Goal: Task Accomplishment & Management: Use online tool/utility

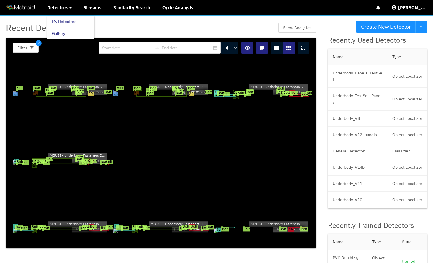
click at [58, 20] on link "My Detectors" at bounding box center [64, 22] width 25 height 12
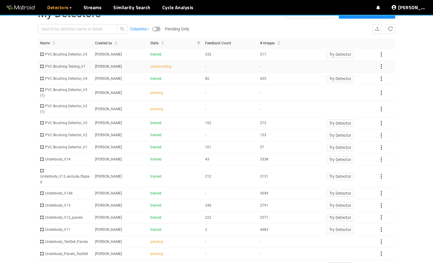
scroll to position [21, 0]
click at [111, 160] on span "[PERSON_NAME]" at bounding box center [108, 159] width 27 height 4
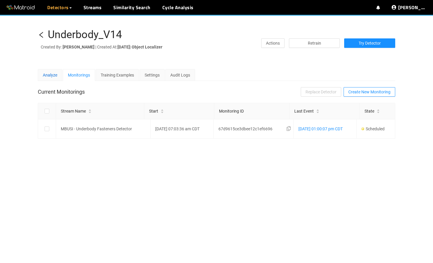
click at [56, 78] on div "Analyze" at bounding box center [50, 75] width 14 height 6
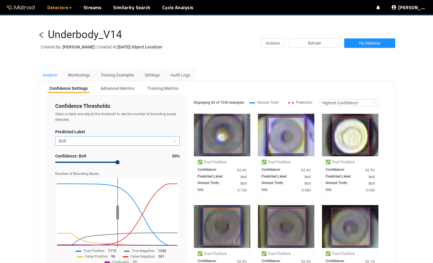
click at [119, 145] on span "Bolt" at bounding box center [117, 140] width 117 height 9
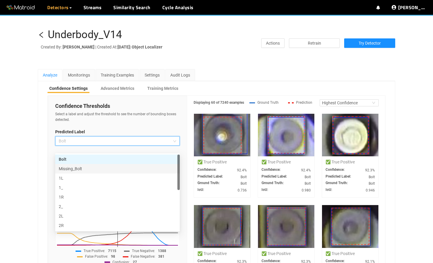
click at [78, 168] on div "Missing_Bolt" at bounding box center [117, 168] width 117 height 6
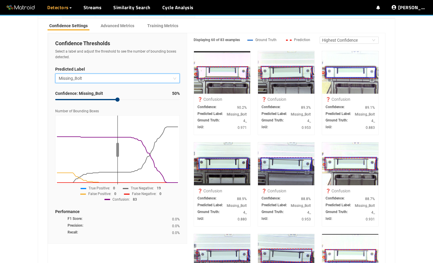
scroll to position [60, 0]
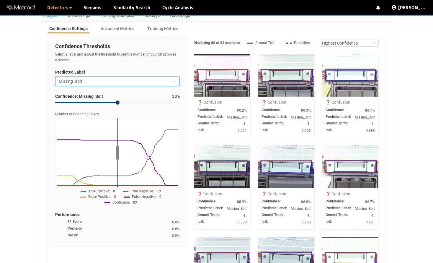
click at [146, 86] on span "Missing_Bolt" at bounding box center [117, 81] width 117 height 9
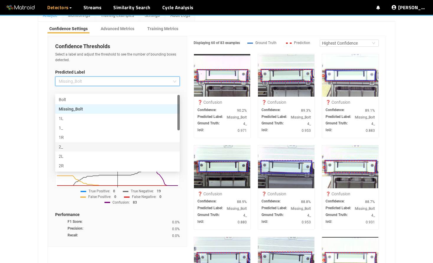
click at [131, 146] on div "2_" at bounding box center [117, 146] width 117 height 6
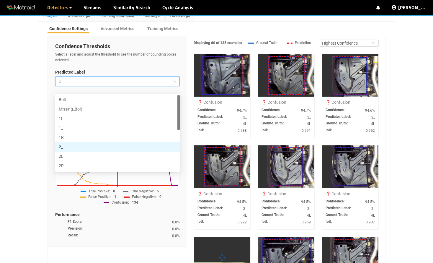
click at [125, 86] on span "2_" at bounding box center [117, 81] width 117 height 9
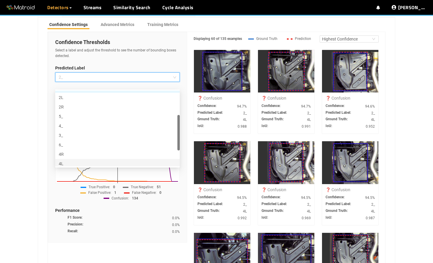
scroll to position [0, 0]
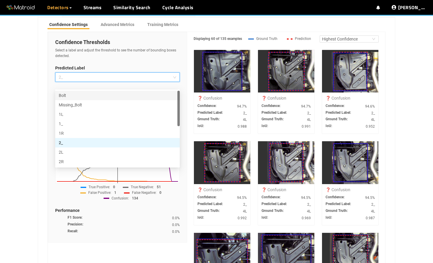
click at [81, 95] on div "Bolt" at bounding box center [117, 95] width 117 height 6
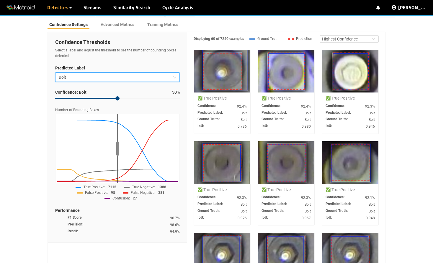
click at [133, 81] on span "Bolt" at bounding box center [117, 77] width 117 height 9
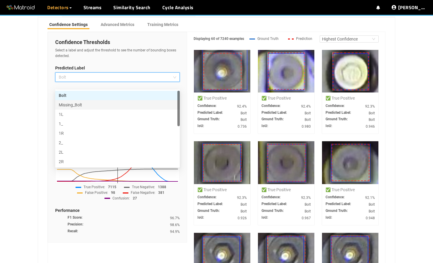
click at [113, 106] on div "Missing_Bolt" at bounding box center [117, 105] width 117 height 6
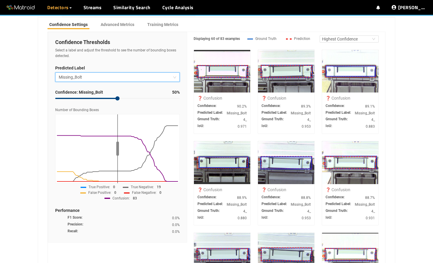
click at [239, 92] on div at bounding box center [230, 103] width 184 height 104
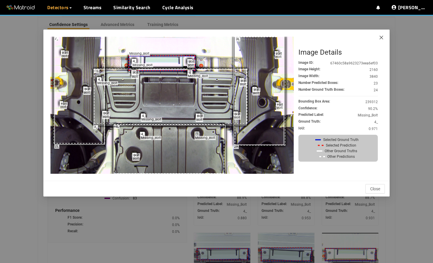
click at [380, 38] on icon "close" at bounding box center [381, 37] width 5 height 5
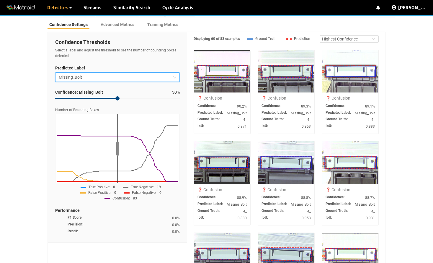
click at [219, 91] on div at bounding box center [230, 103] width 184 height 104
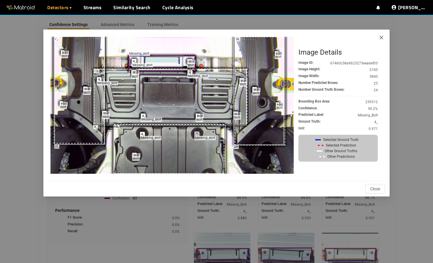
click at [379, 40] on icon "close" at bounding box center [381, 37] width 5 height 5
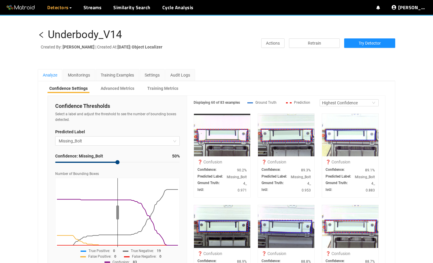
click at [42, 33] on icon "left" at bounding box center [41, 34] width 7 height 7
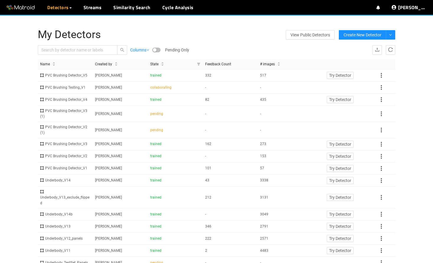
click at [399, 34] on body "··· Detectors ··· Streams ··· Similarity Search ··· Cycle Analysis ··· ··· ··· …" at bounding box center [216, 131] width 433 height 263
click at [400, 32] on div "My Detectors View Public Detectors Create New Detector Columns Pending Only Imp…" at bounding box center [216, 192] width 433 height 355
click at [401, 34] on link "Disable Proxy" at bounding box center [396, 33] width 25 height 12
